Goal: Understand process/instructions

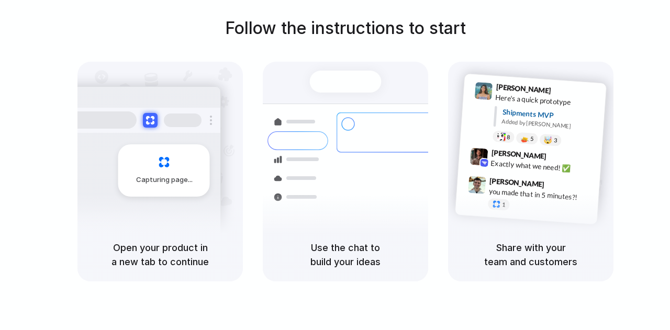
click at [162, 228] on div "Open your product in a new tab to continue" at bounding box center [159, 254] width 165 height 53
click at [178, 176] on span "Capturing page" at bounding box center [165, 180] width 58 height 10
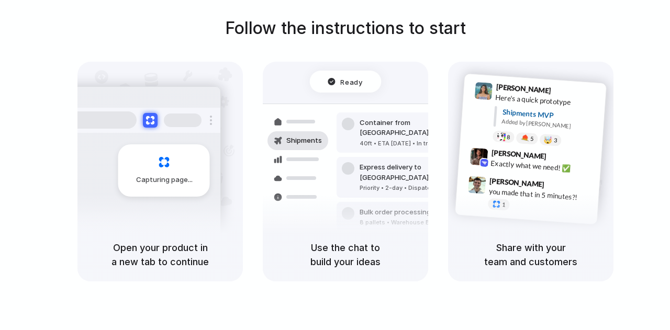
click at [379, 249] on h5 "Use the chat to build your ideas" at bounding box center [345, 255] width 140 height 28
click at [486, 252] on h5 "Share with your team and customers" at bounding box center [531, 255] width 140 height 28
click at [362, 75] on div "Ready" at bounding box center [346, 82] width 72 height 22
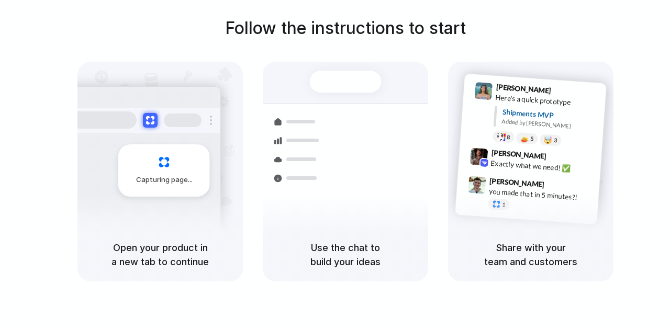
click at [335, 165] on div at bounding box center [335, 165] width 0 height 0
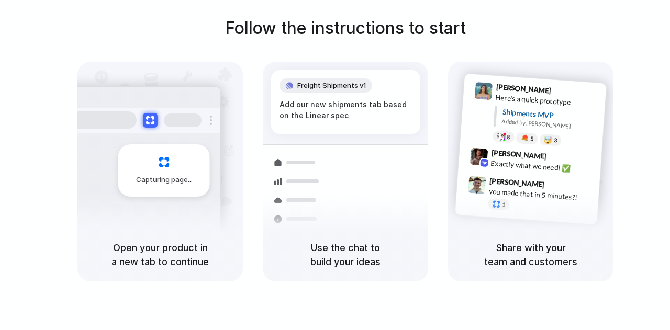
click at [482, 53] on div "Follow the instructions to start Capturing page Open your product in a new tab …" at bounding box center [345, 149] width 670 height 266
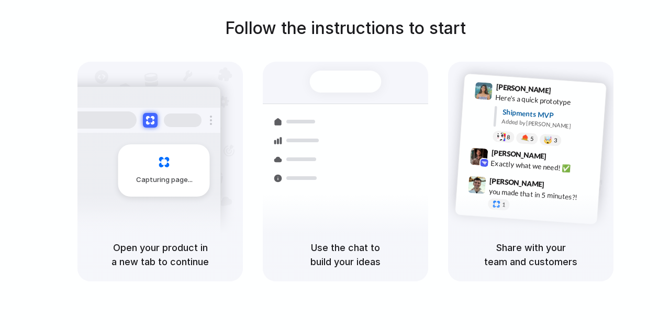
click at [335, 165] on div at bounding box center [335, 165] width 0 height 0
